Goal: Information Seeking & Learning: Learn about a topic

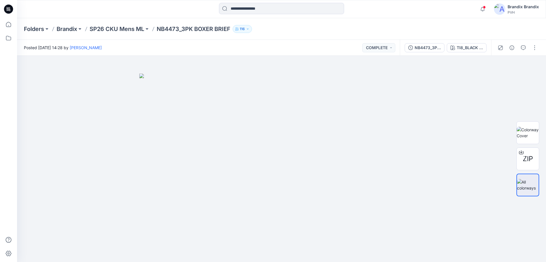
click at [12, 13] on icon at bounding box center [8, 9] width 9 height 18
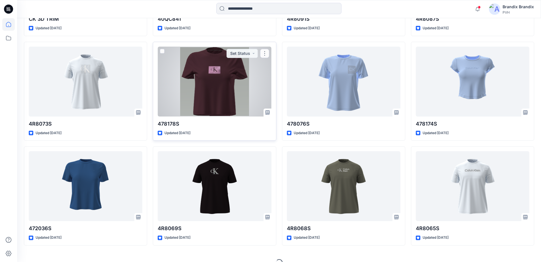
scroll to position [585, 0]
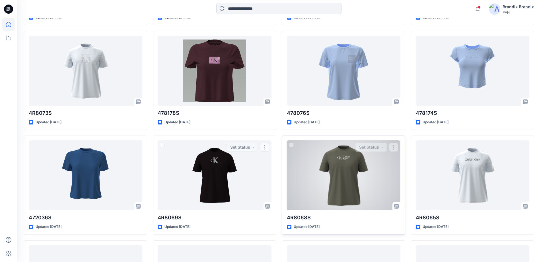
click at [322, 162] on div at bounding box center [344, 176] width 114 height 70
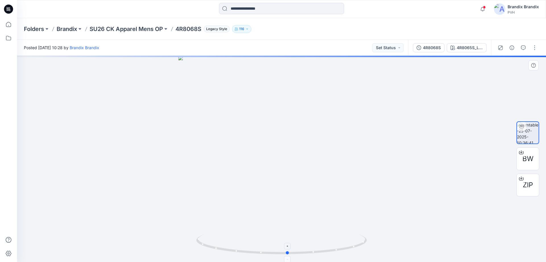
drag, startPoint x: 318, startPoint y: 254, endPoint x: 270, endPoint y: 249, distance: 47.6
click at [325, 248] on icon at bounding box center [282, 245] width 172 height 21
drag, startPoint x: 233, startPoint y: 252, endPoint x: 297, endPoint y: 250, distance: 64.4
click at [297, 250] on icon at bounding box center [282, 245] width 172 height 21
drag, startPoint x: 237, startPoint y: 251, endPoint x: 280, endPoint y: 251, distance: 43.0
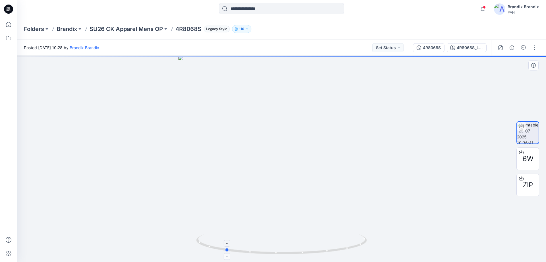
click at [280, 251] on icon at bounding box center [282, 245] width 172 height 21
drag, startPoint x: 228, startPoint y: 253, endPoint x: 285, endPoint y: 254, distance: 56.7
click at [285, 254] on icon at bounding box center [282, 245] width 172 height 21
drag, startPoint x: 268, startPoint y: 251, endPoint x: 272, endPoint y: 251, distance: 4.6
click at [272, 251] on icon at bounding box center [282, 245] width 172 height 21
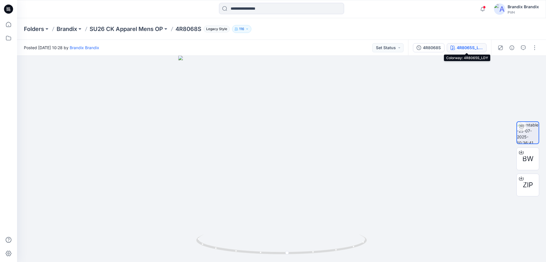
click at [469, 48] on div "4R8065S_LDY" at bounding box center [470, 48] width 26 height 6
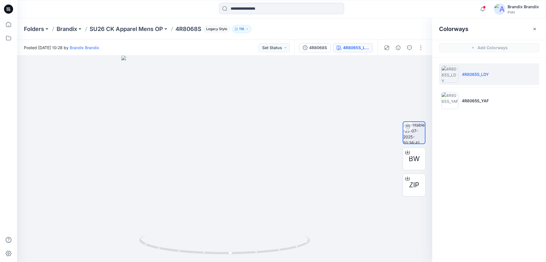
click at [8, 7] on icon at bounding box center [8, 9] width 9 height 9
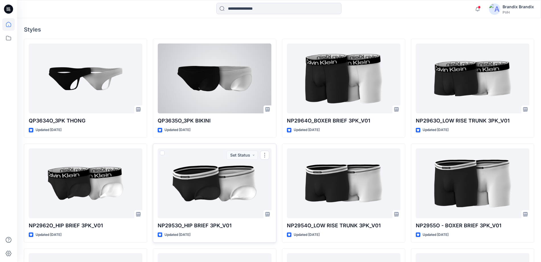
scroll to position [107, 0]
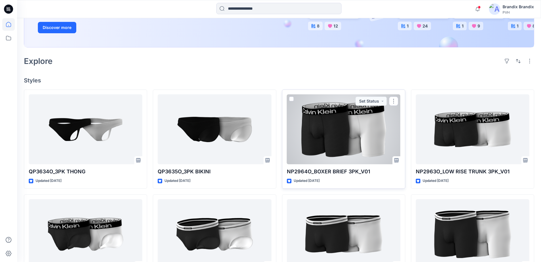
click at [314, 127] on div at bounding box center [344, 129] width 114 height 70
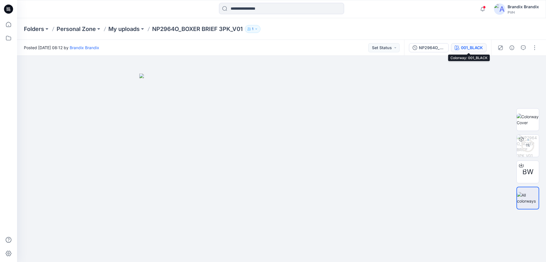
click at [469, 46] on div "001_BLACK" at bounding box center [472, 48] width 22 height 6
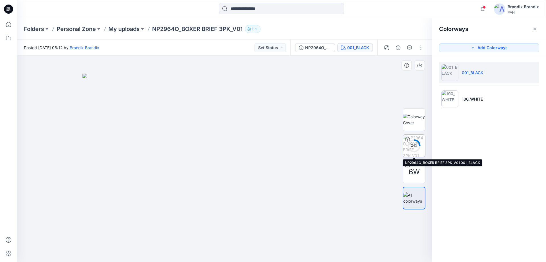
click at [417, 149] on circle at bounding box center [414, 145] width 11 height 11
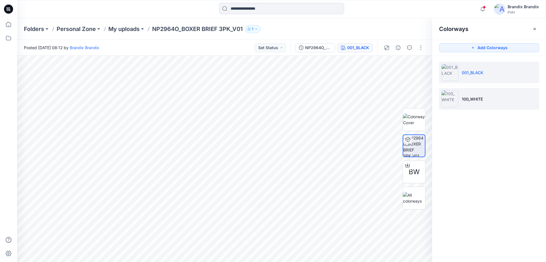
click at [455, 91] on img at bounding box center [450, 99] width 17 height 17
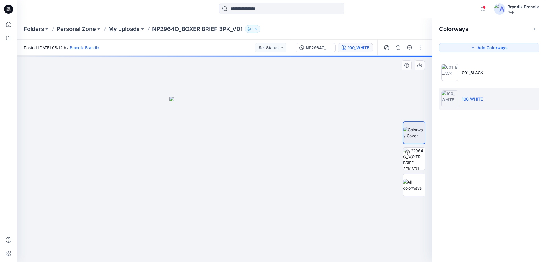
click at [482, 105] on li "100_WHITE" at bounding box center [489, 99] width 100 height 22
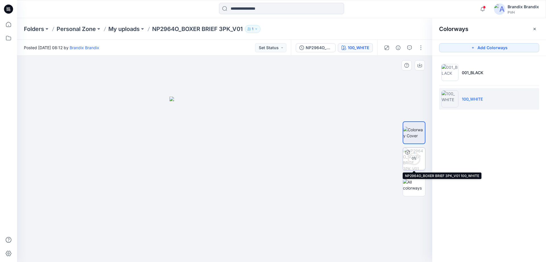
click at [414, 152] on icon at bounding box center [415, 159] width 14 height 14
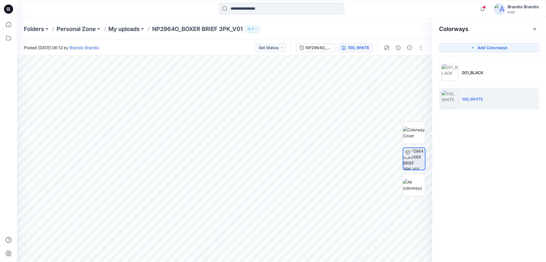
click at [8, 7] on icon at bounding box center [8, 9] width 9 height 9
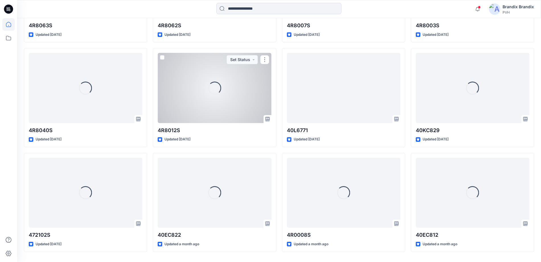
scroll to position [900, 0]
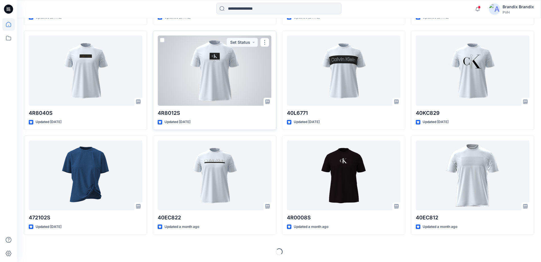
click at [224, 83] on div at bounding box center [215, 71] width 114 height 70
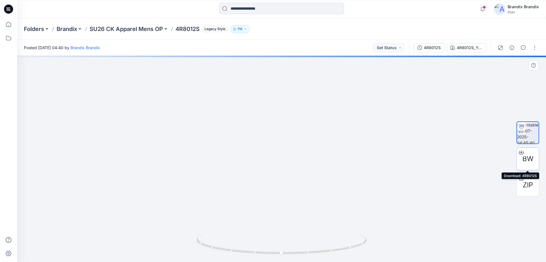
click at [531, 158] on span "BW" at bounding box center [528, 159] width 11 height 10
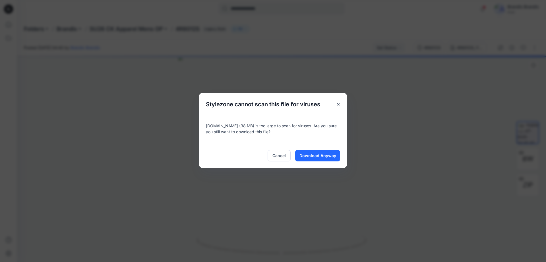
click at [390, 107] on div "Stylezone cannot scan this file for viruses [DOMAIN_NAME] (38 MB) is too large …" at bounding box center [273, 131] width 546 height 262
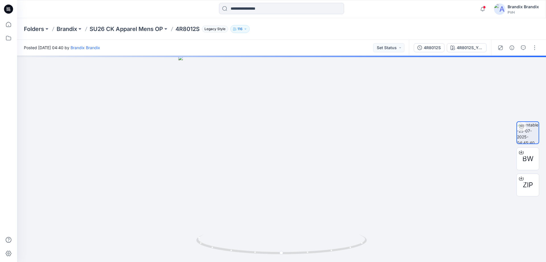
click at [11, 11] on icon at bounding box center [8, 9] width 9 height 9
